Goal: Transaction & Acquisition: Purchase product/service

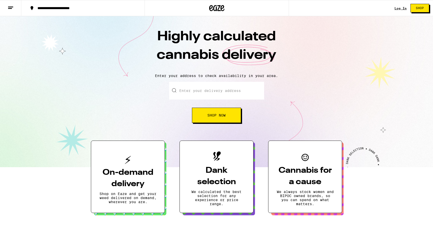
click at [399, 7] on link "Log In" at bounding box center [401, 8] width 12 height 3
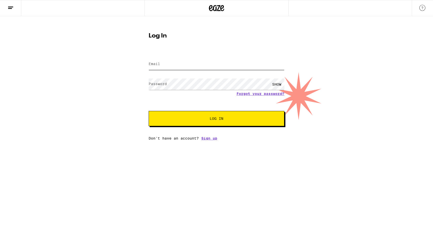
click at [180, 67] on input "Email" at bounding box center [217, 64] width 136 height 11
type input "[EMAIL_ADDRESS][DOMAIN_NAME]"
click at [149, 111] on button "Log In" at bounding box center [217, 118] width 136 height 15
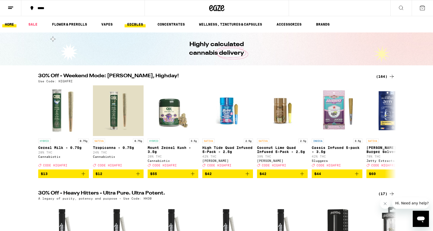
click at [137, 24] on link "EDIBLES" at bounding box center [135, 24] width 21 height 6
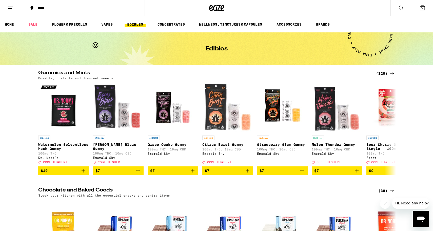
scroll to position [5, 0]
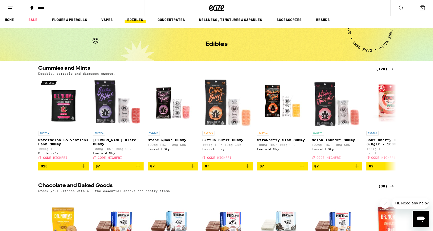
click at [385, 68] on div "(120)" at bounding box center [385, 69] width 19 height 6
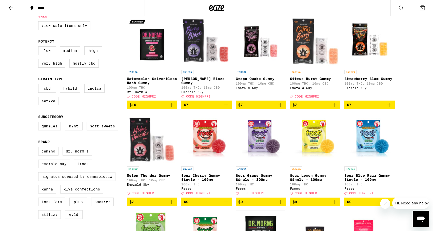
scroll to position [57, 0]
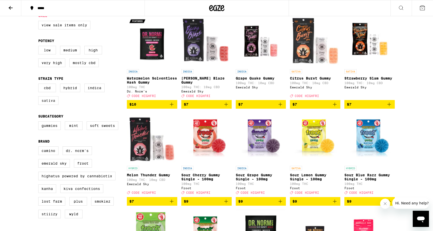
click at [45, 105] on label "Sativa" at bounding box center [48, 100] width 20 height 9
click at [40, 85] on input "Sativa" at bounding box center [39, 84] width 0 height 0
checkbox input "true"
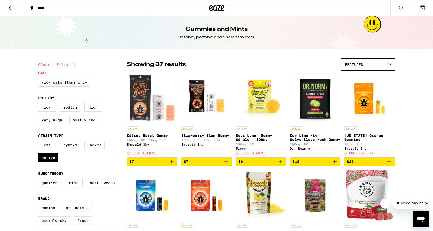
click at [99, 149] on label "Indica" at bounding box center [94, 145] width 20 height 9
click at [40, 142] on input "Indica" at bounding box center [39, 142] width 0 height 0
checkbox input "true"
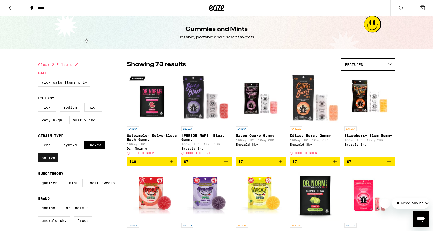
click at [50, 162] on label "Sativa" at bounding box center [48, 158] width 20 height 9
click at [40, 142] on input "Sativa" at bounding box center [39, 142] width 0 height 0
checkbox input "false"
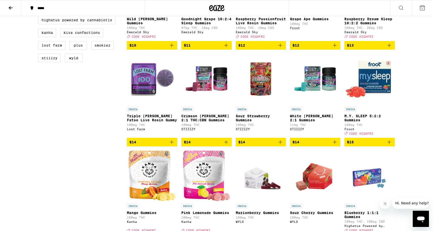
scroll to position [218, 0]
